Goal: Task Accomplishment & Management: Manage account settings

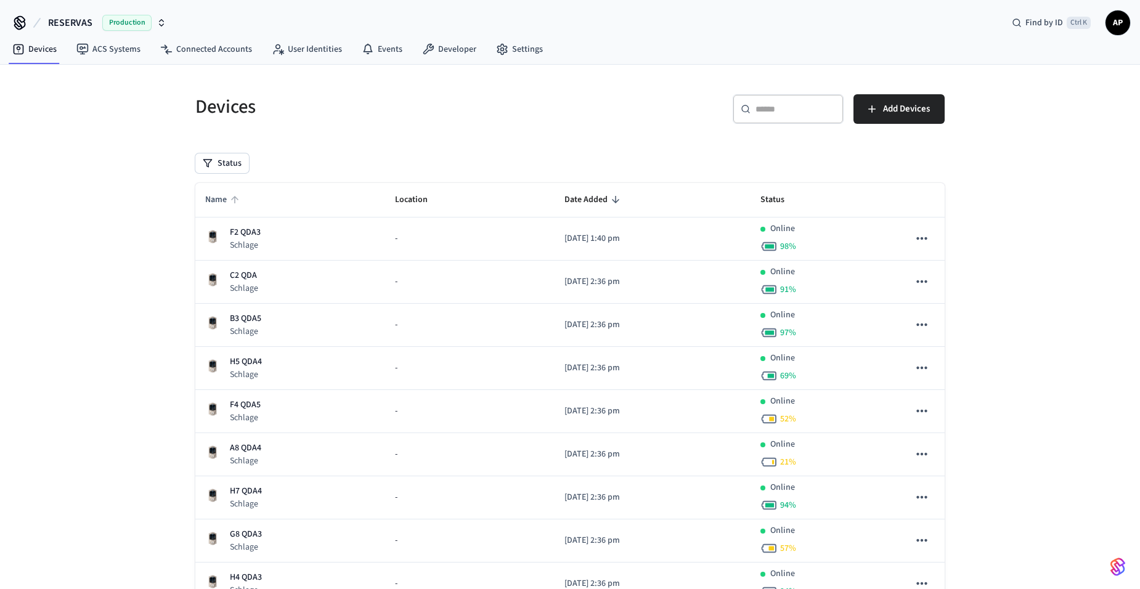
click at [229, 204] on icon "sticky table" at bounding box center [234, 199] width 11 height 11
click at [235, 205] on span "Name" at bounding box center [224, 199] width 38 height 19
click at [241, 196] on span "Name" at bounding box center [224, 199] width 38 height 19
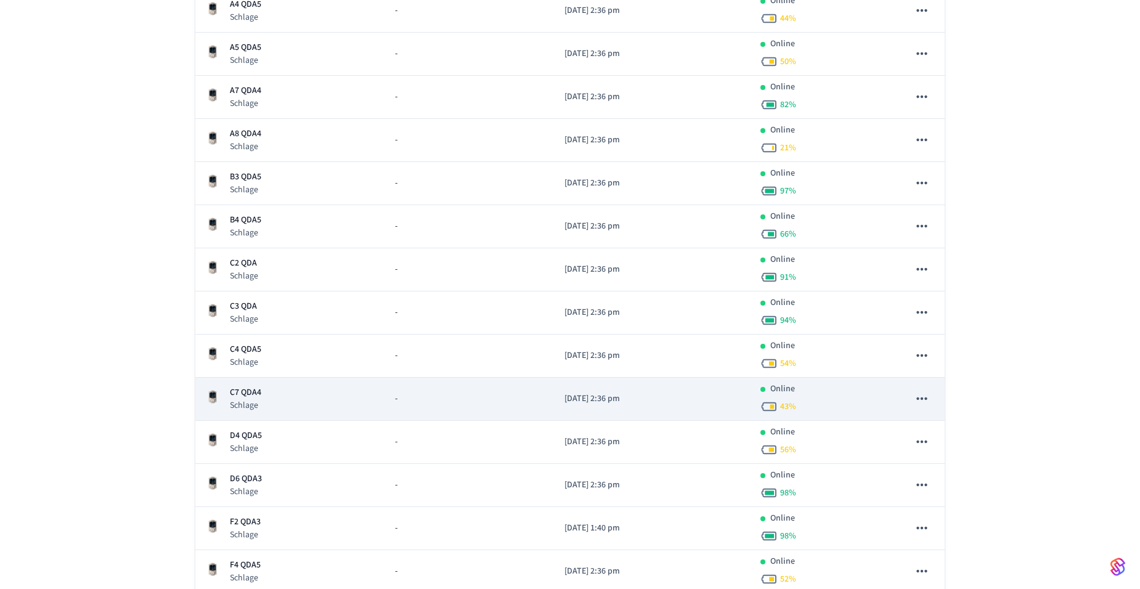
scroll to position [246, 0]
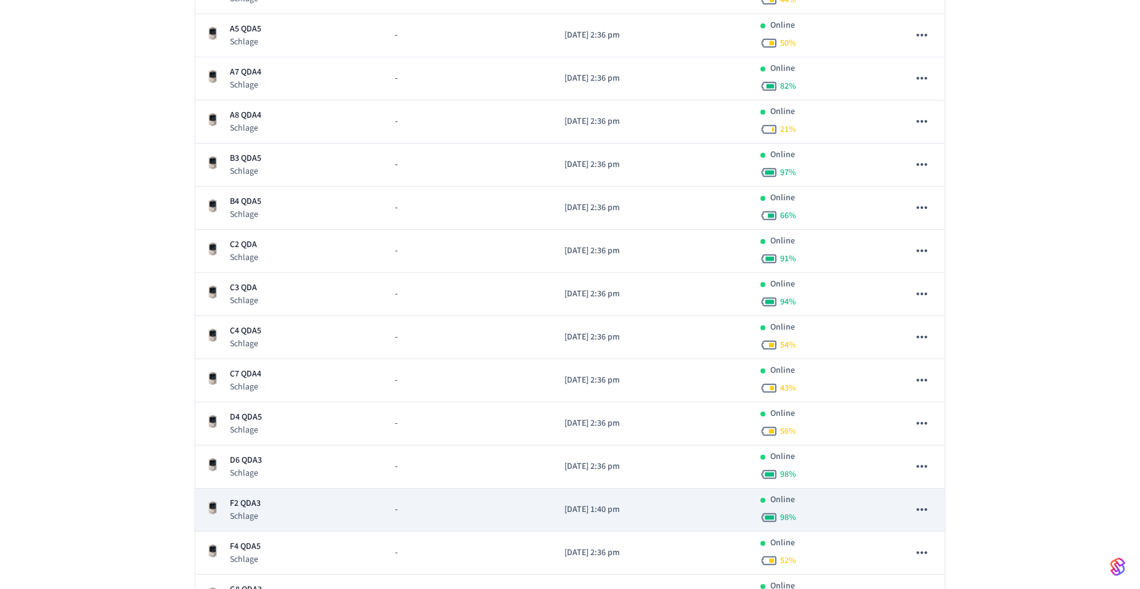
click at [264, 498] on div "F2 QDA3 Schlage" at bounding box center [290, 509] width 170 height 25
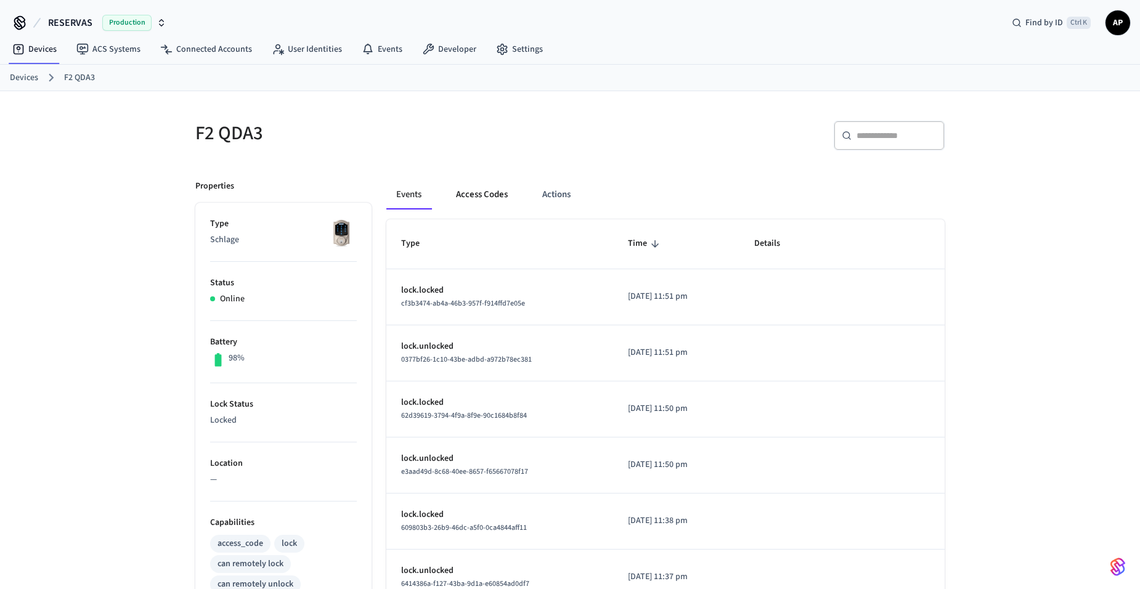
click at [469, 195] on button "Access Codes" at bounding box center [481, 195] width 71 height 30
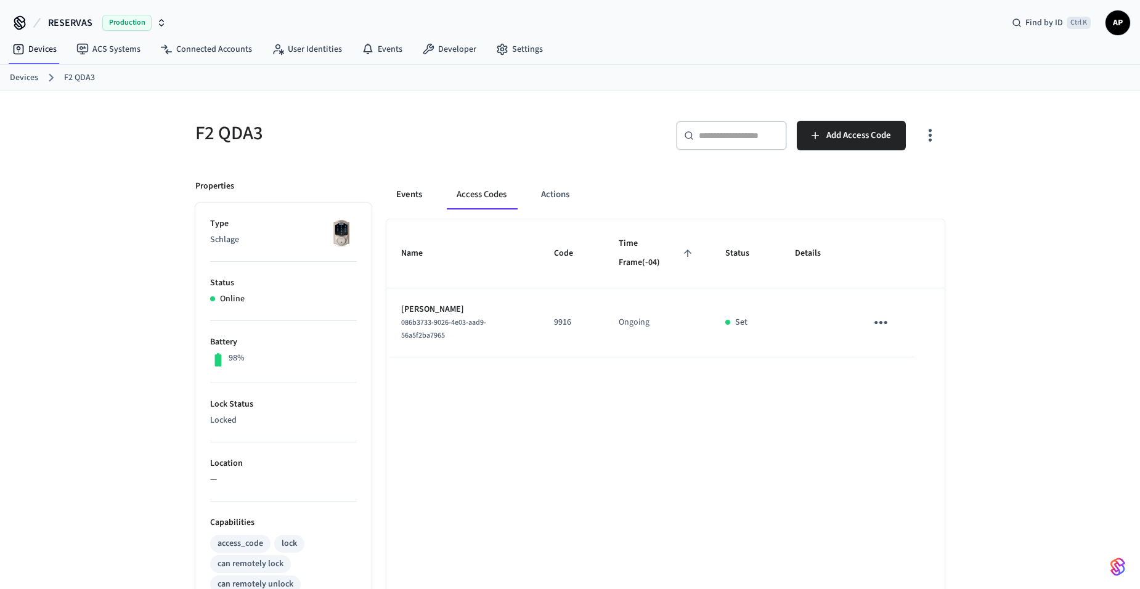
click at [408, 206] on button "Events" at bounding box center [409, 195] width 46 height 30
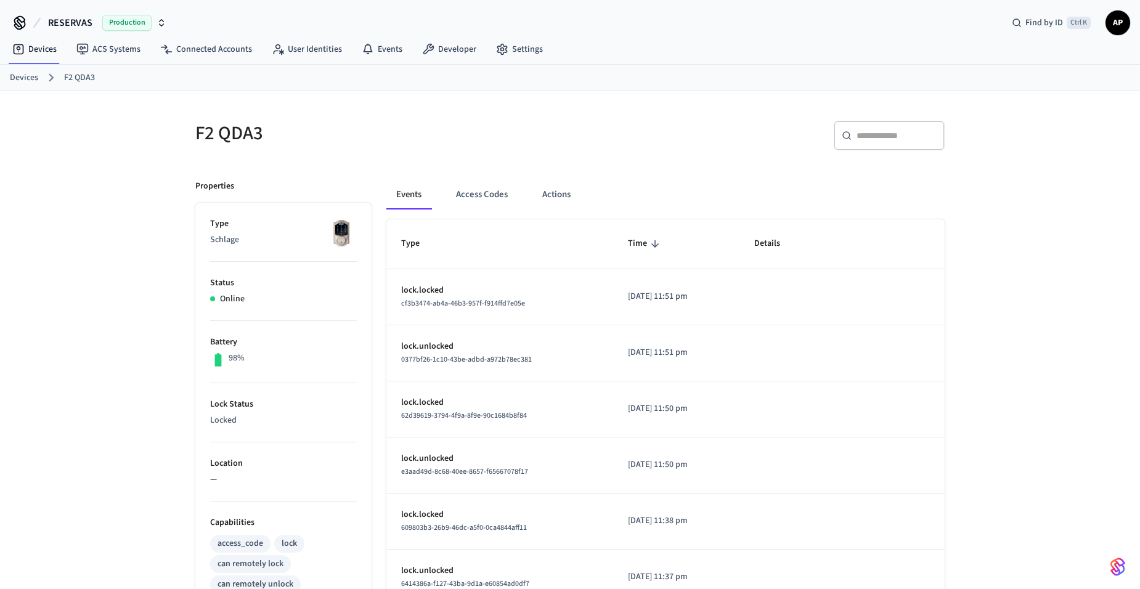
click at [38, 79] on link "Devices" at bounding box center [24, 77] width 28 height 13
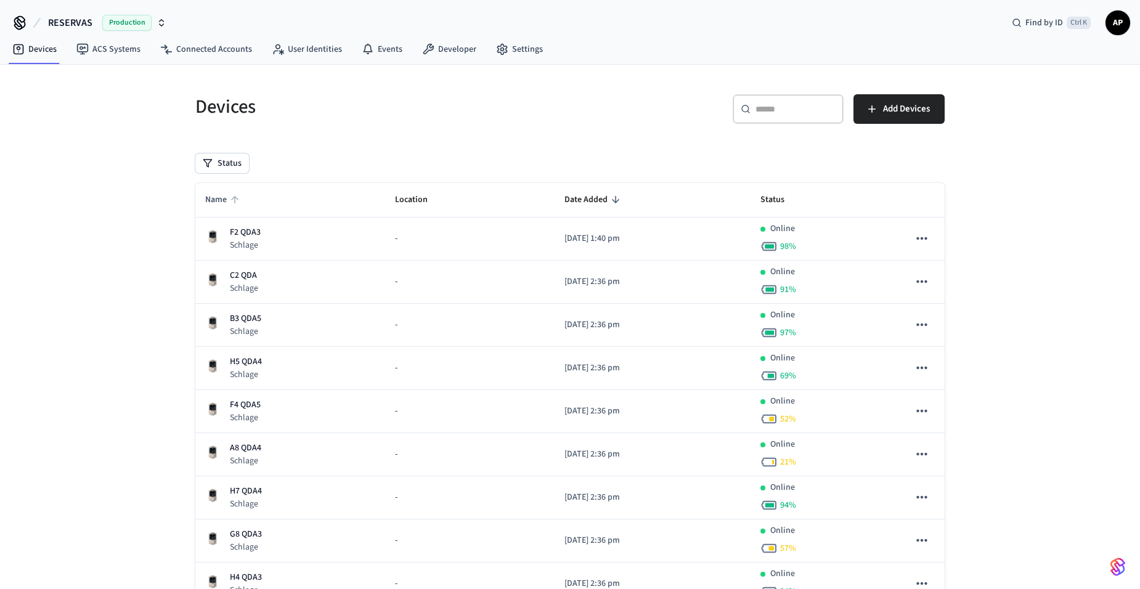
click at [219, 200] on span "Name" at bounding box center [224, 199] width 38 height 19
